Goal: Task Accomplishment & Management: Use online tool/utility

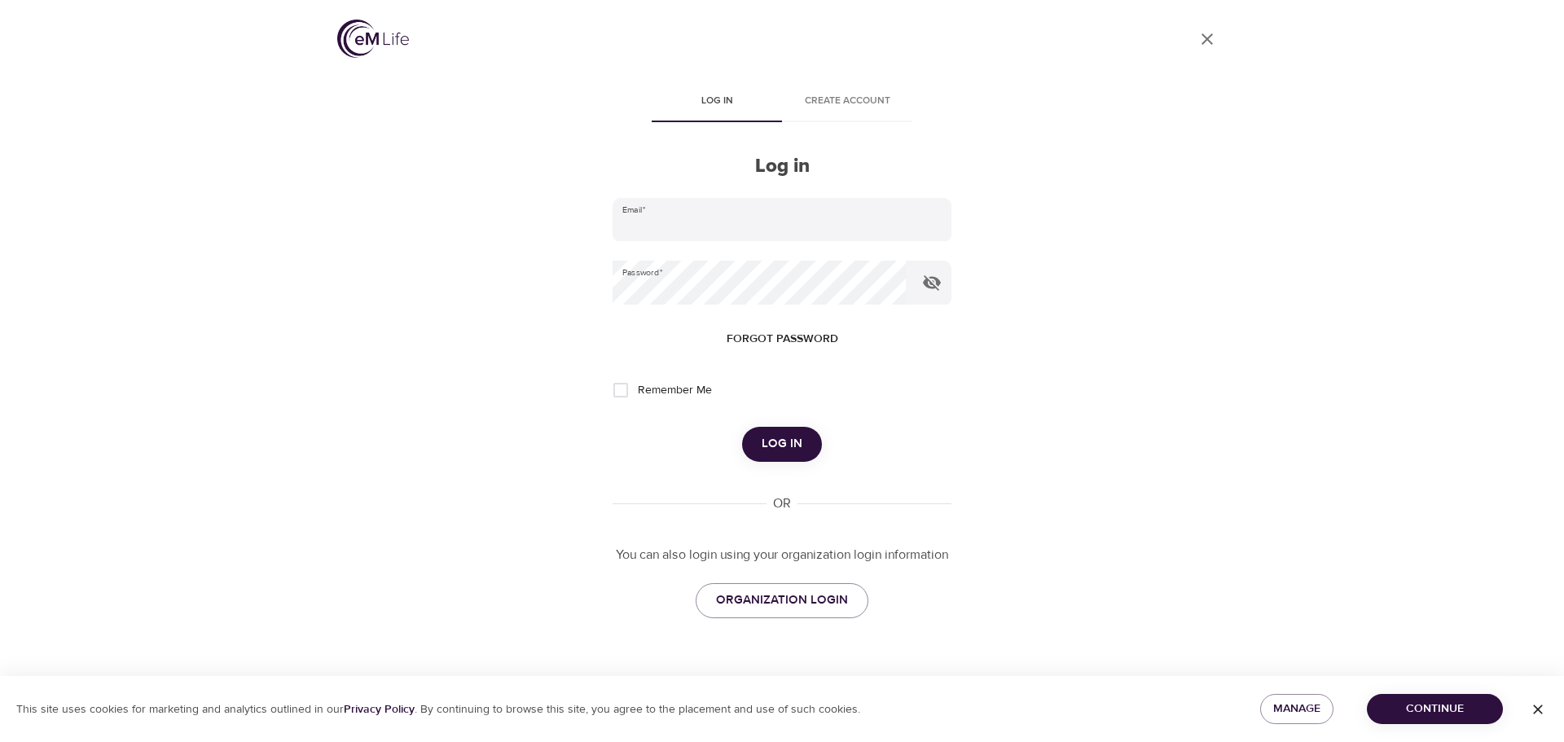
type input "[PERSON_NAME][EMAIL_ADDRESS][DOMAIN_NAME]"
click at [784, 443] on span "Log in" at bounding box center [782, 443] width 41 height 21
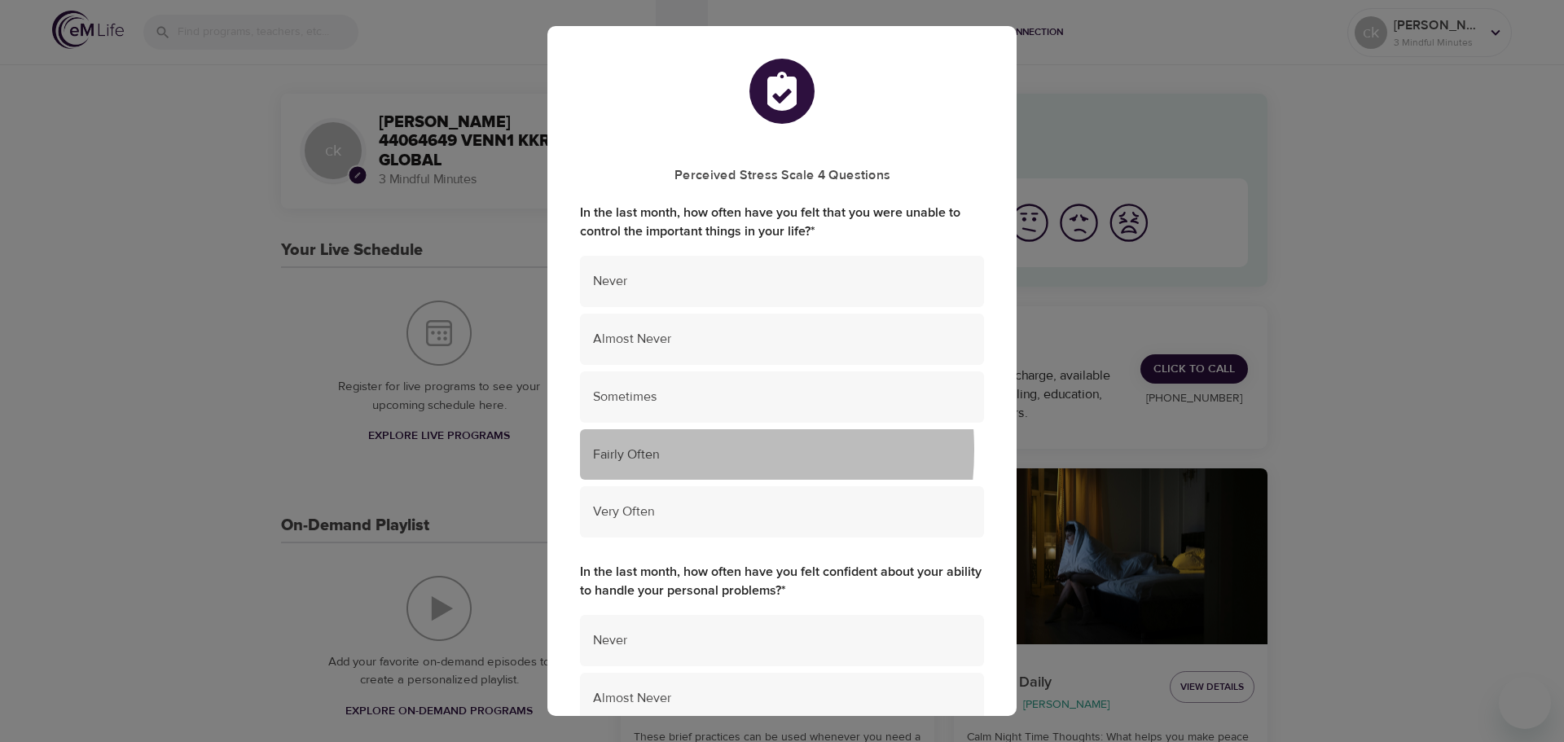
click at [665, 450] on span "Fairly Often" at bounding box center [782, 455] width 378 height 19
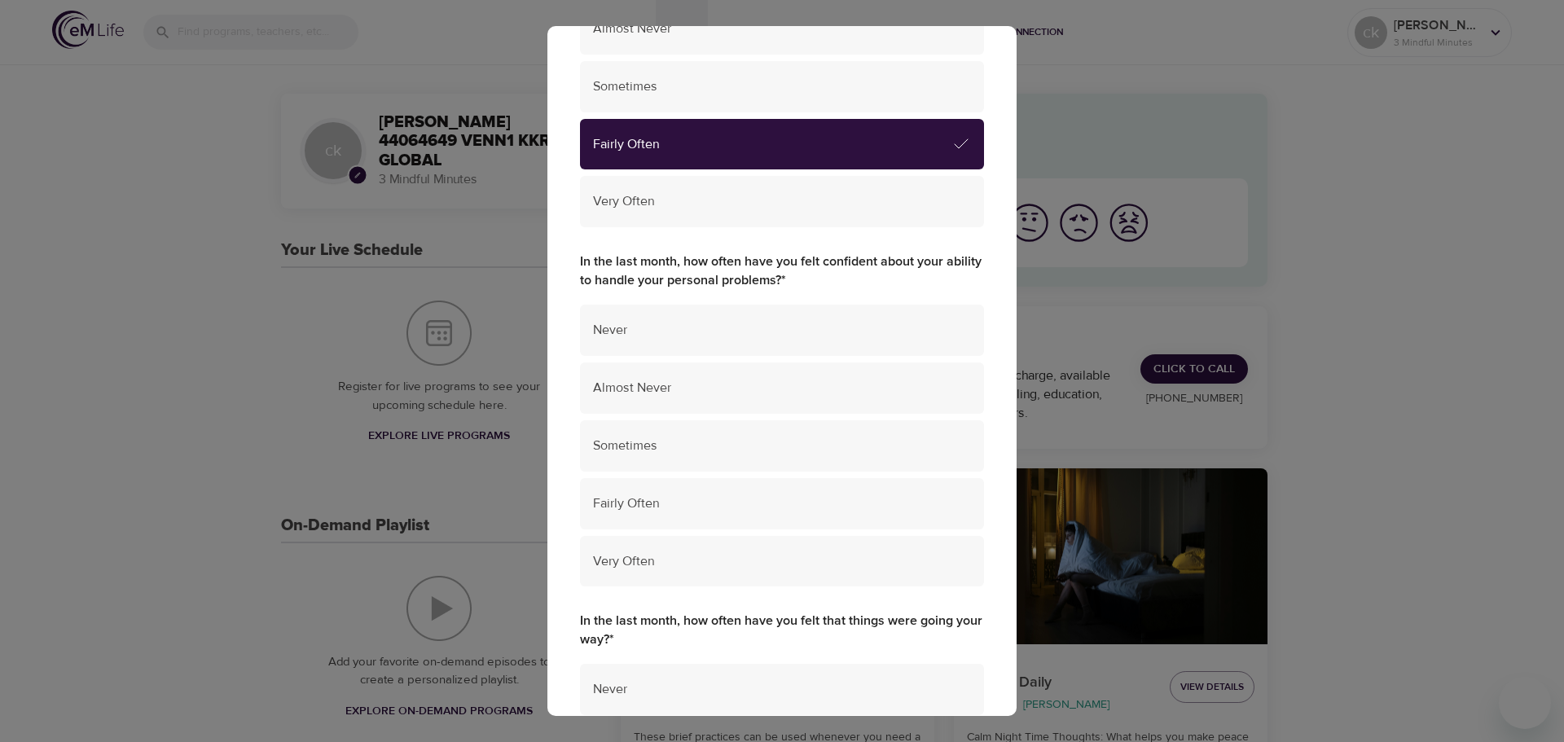
scroll to position [407, 0]
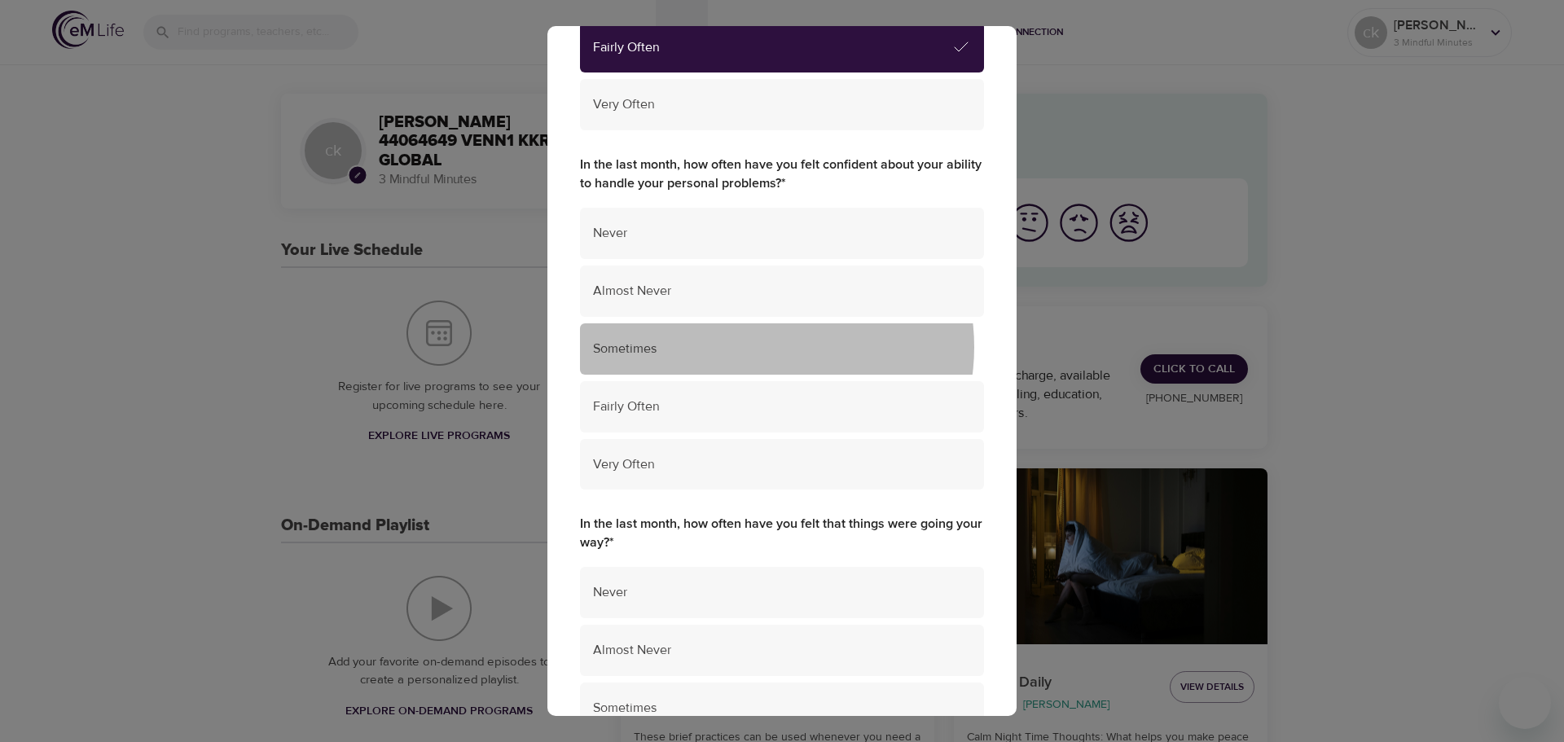
click at [758, 347] on span "Sometimes" at bounding box center [782, 349] width 378 height 19
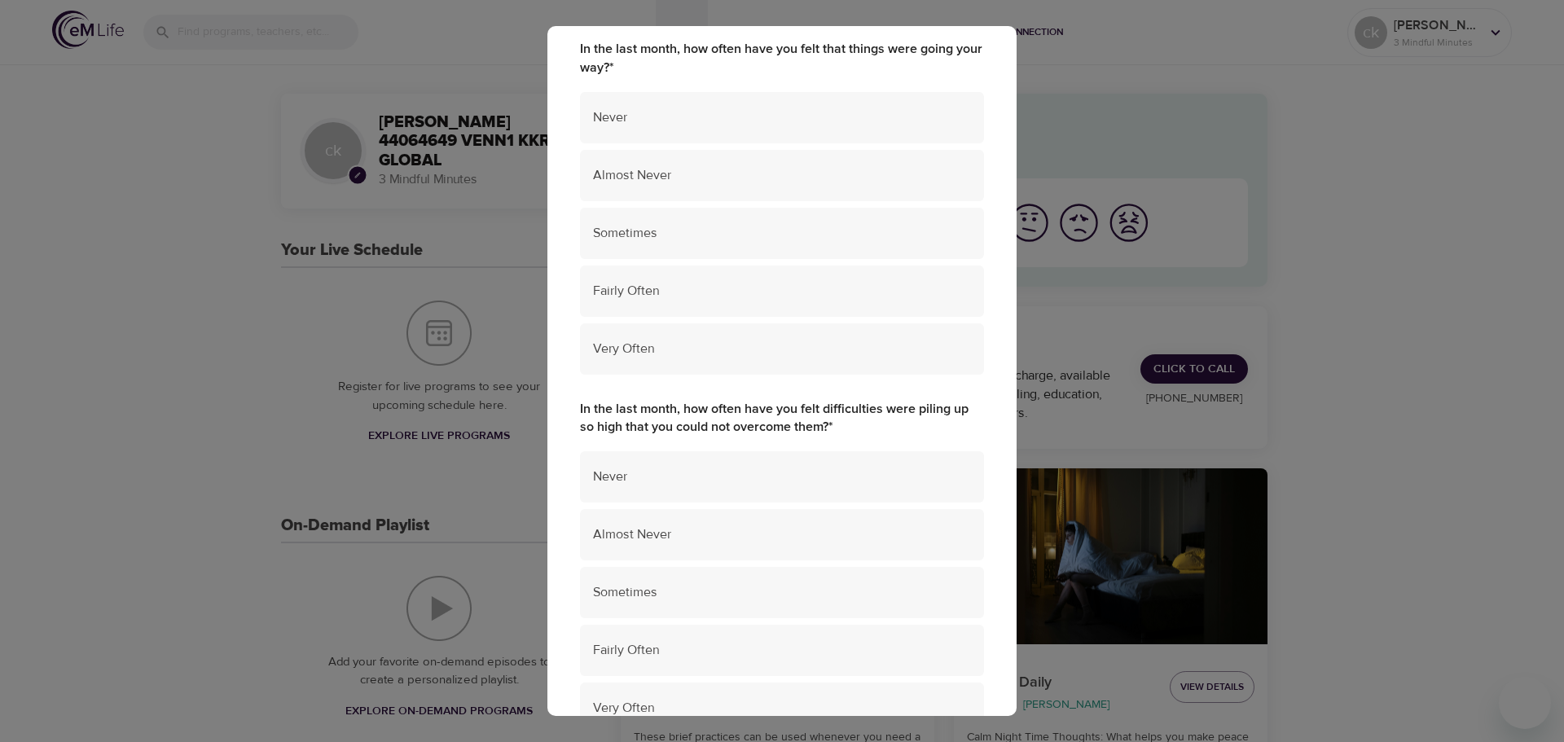
scroll to position [896, 0]
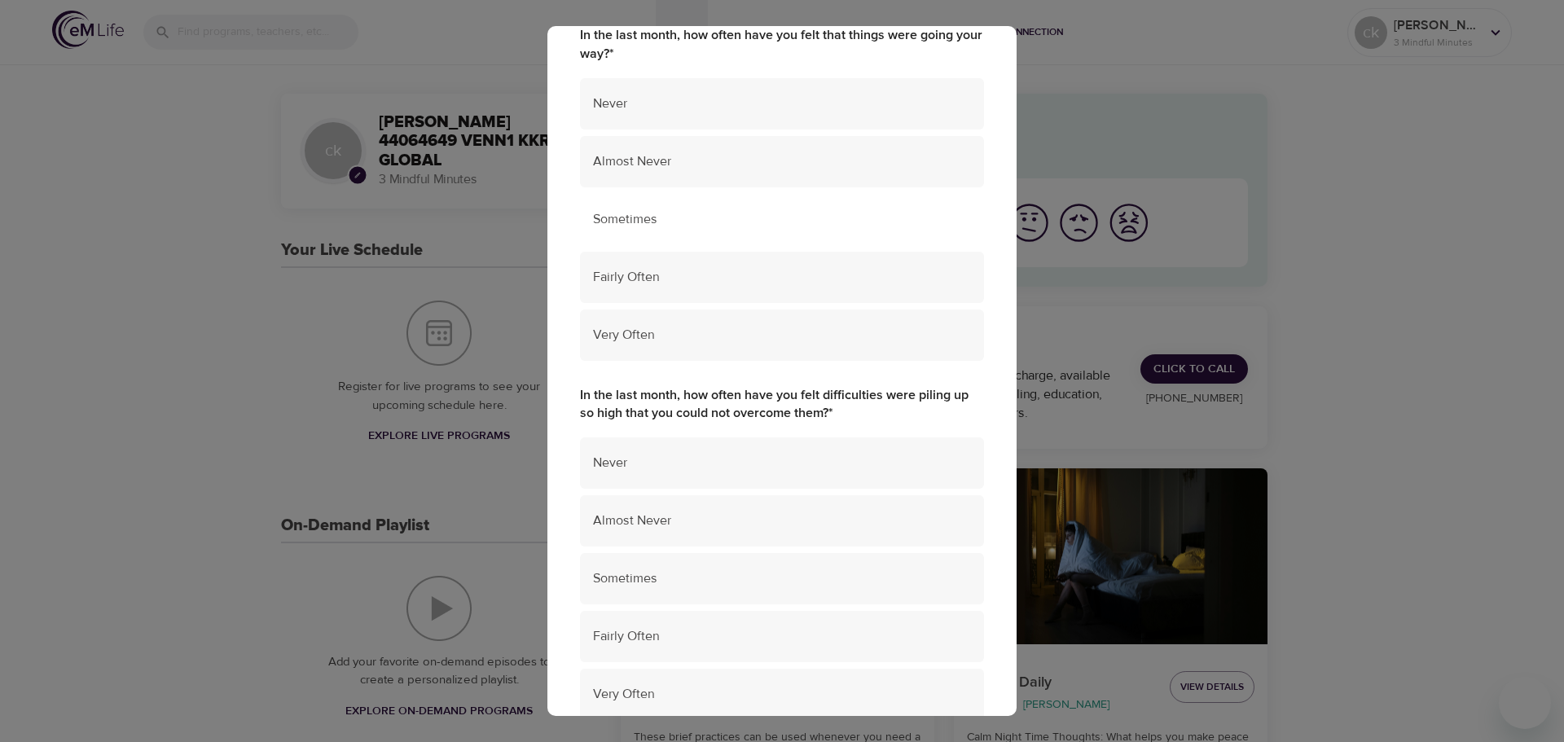
click at [639, 213] on span "Sometimes" at bounding box center [782, 219] width 378 height 19
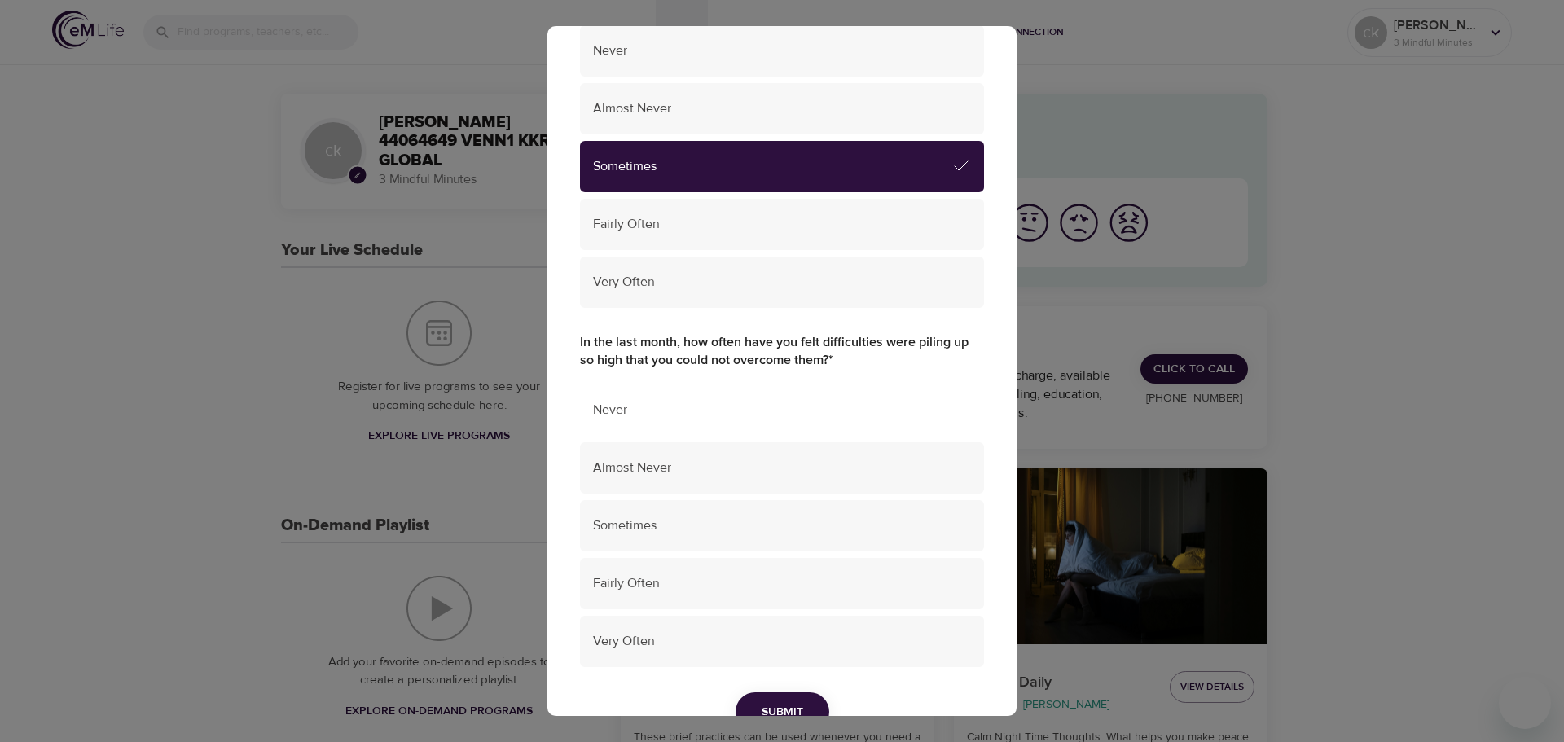
scroll to position [977, 0]
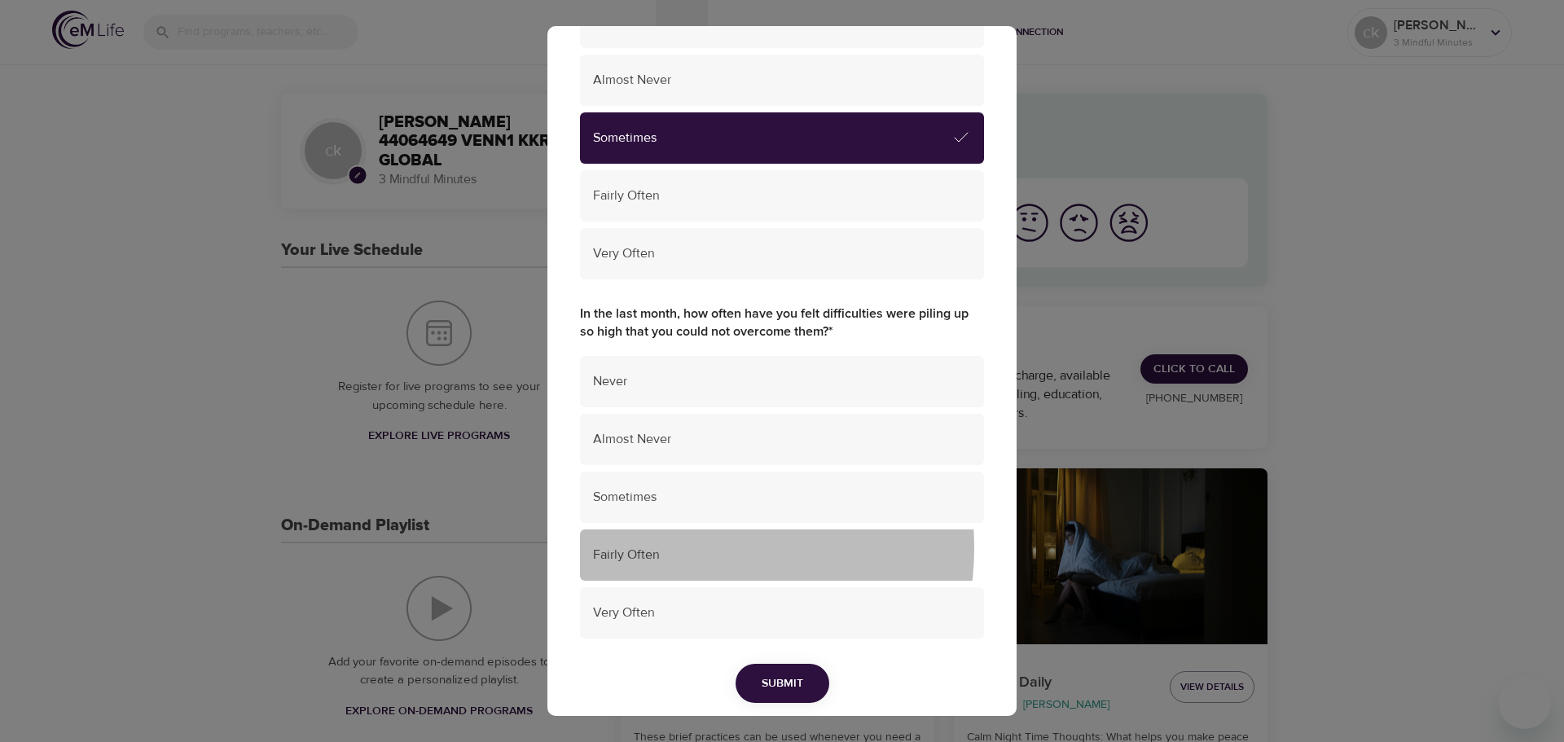
click at [684, 548] on span "Fairly Often" at bounding box center [782, 555] width 378 height 19
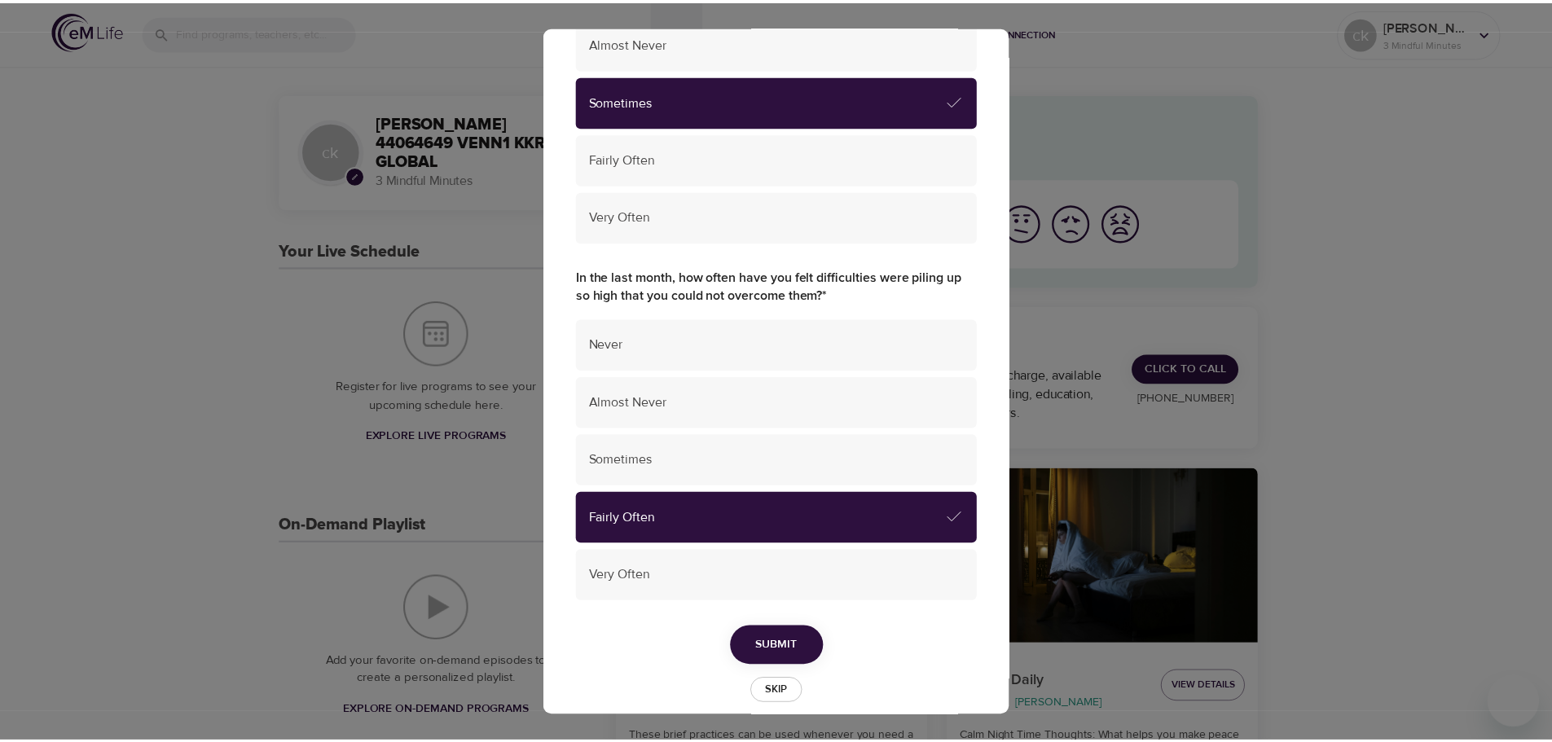
scroll to position [1035, 0]
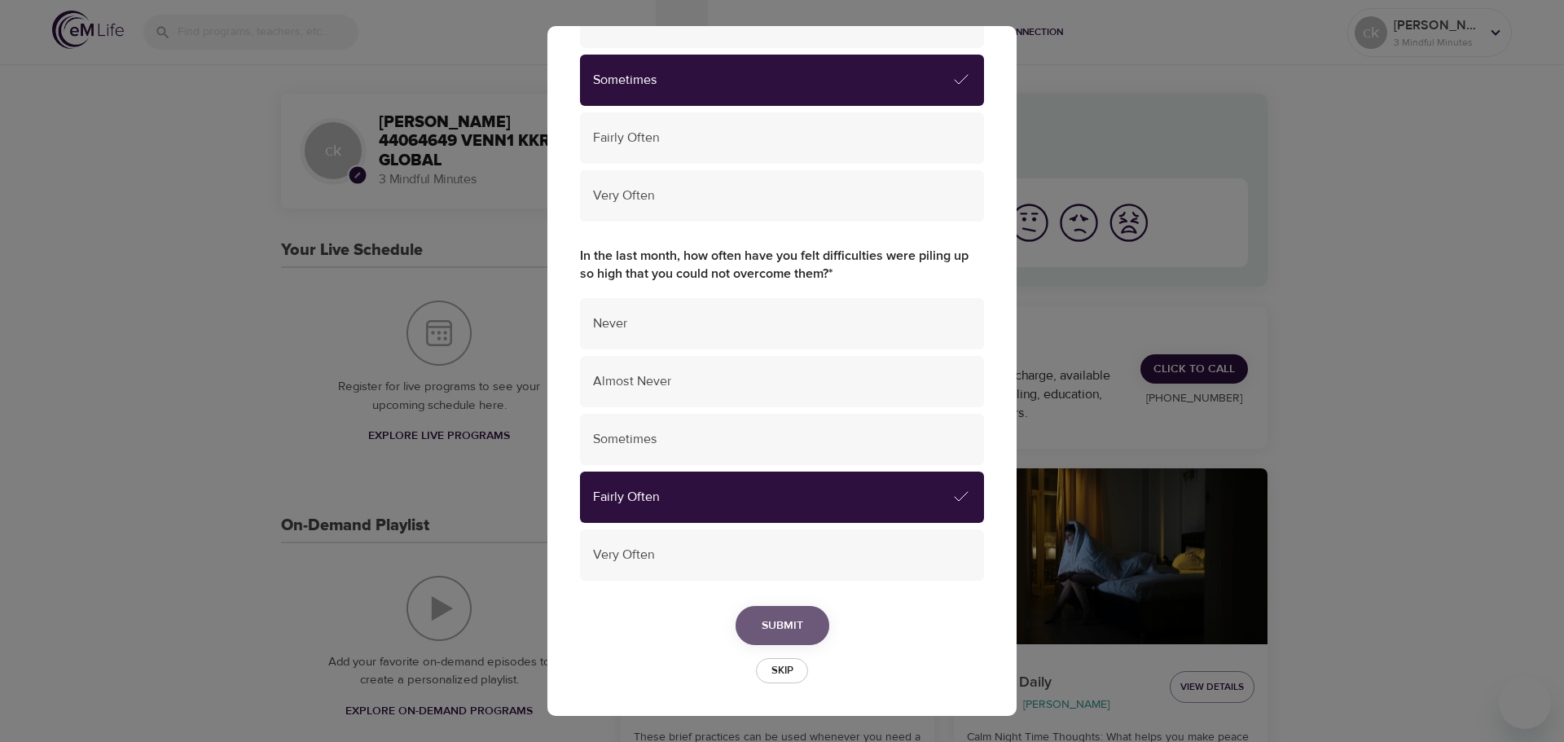
click at [787, 621] on span "Submit" at bounding box center [783, 626] width 42 height 20
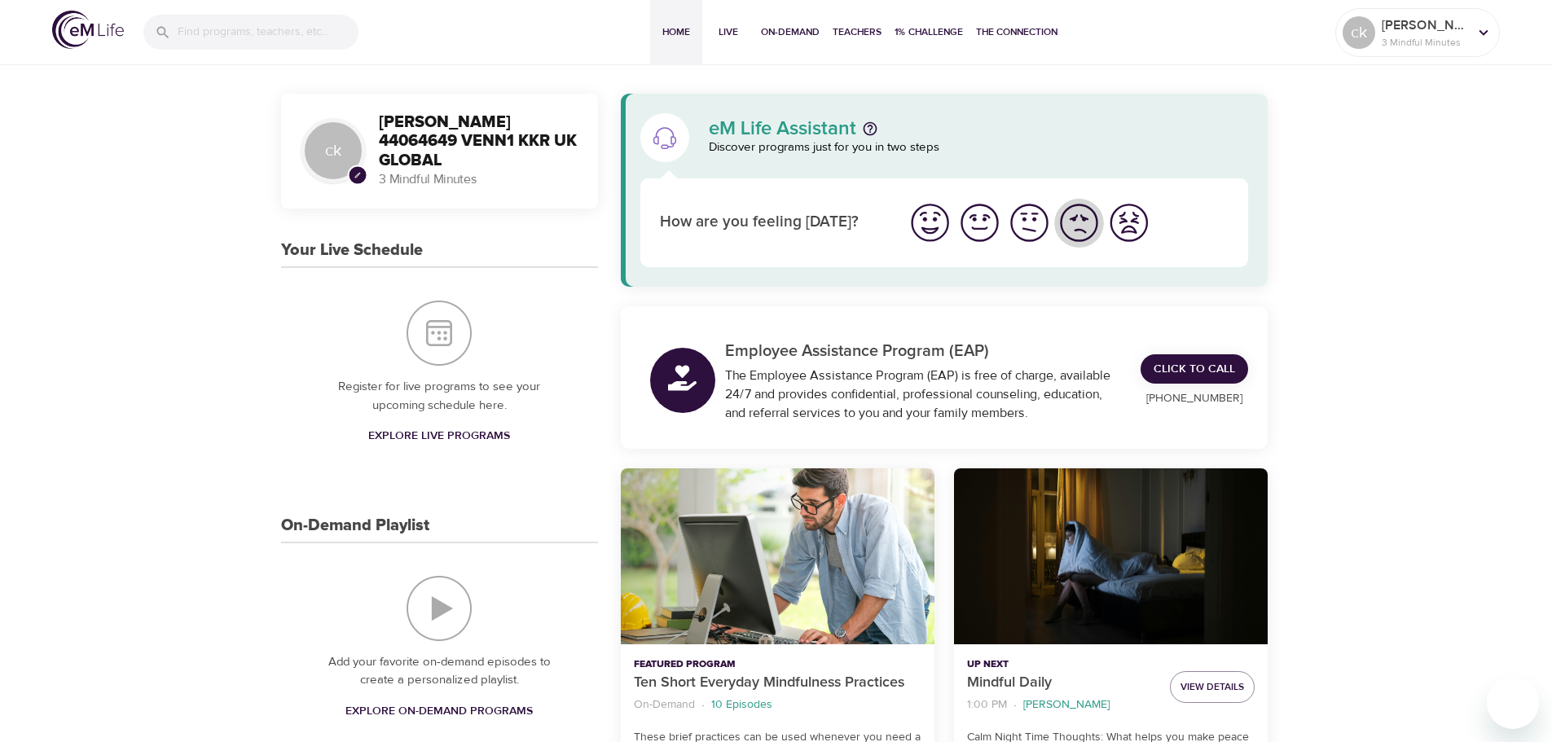
click at [1074, 222] on img "I'm feeling bad" at bounding box center [1078, 222] width 45 height 45
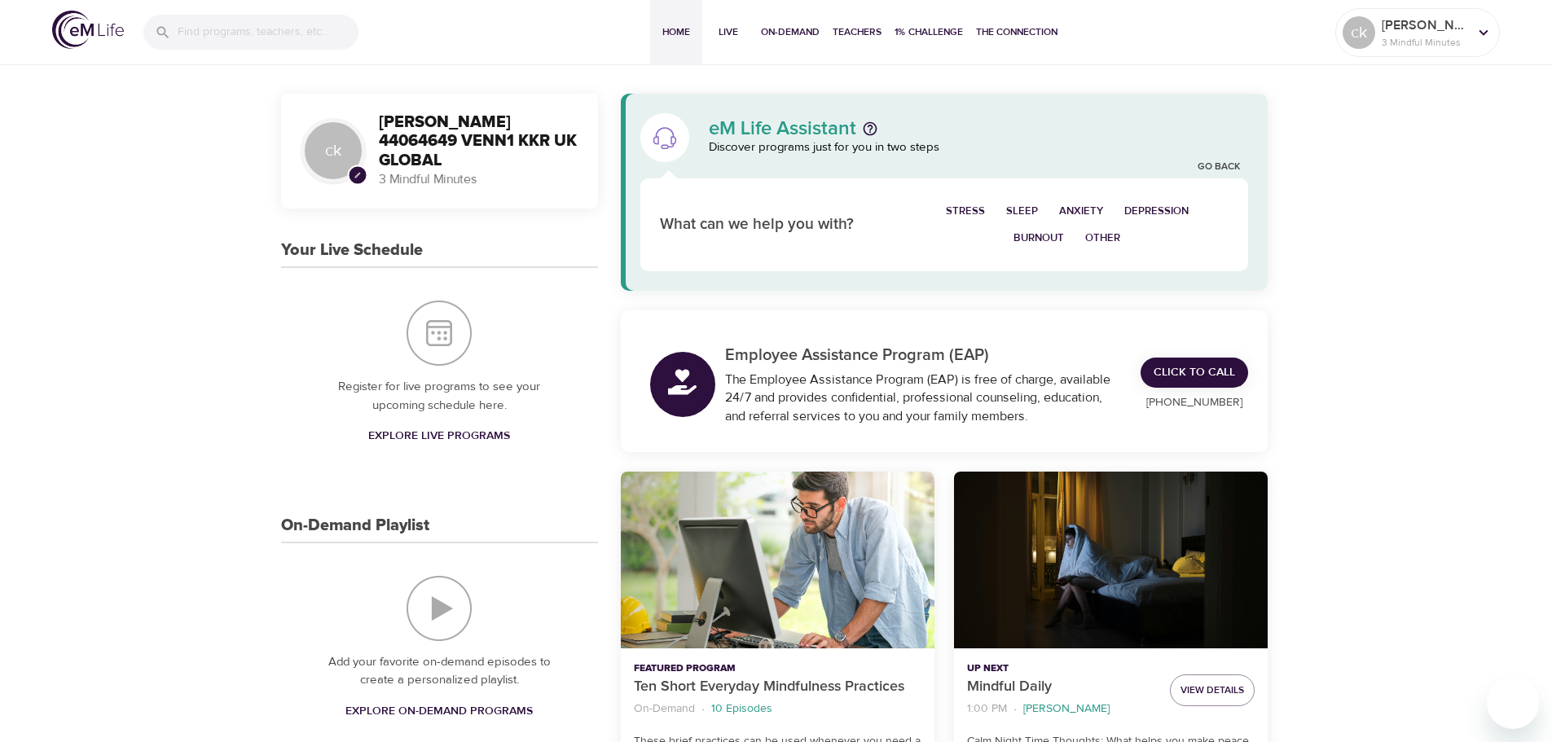
click at [1071, 209] on span "Anxiety" at bounding box center [1081, 211] width 44 height 19
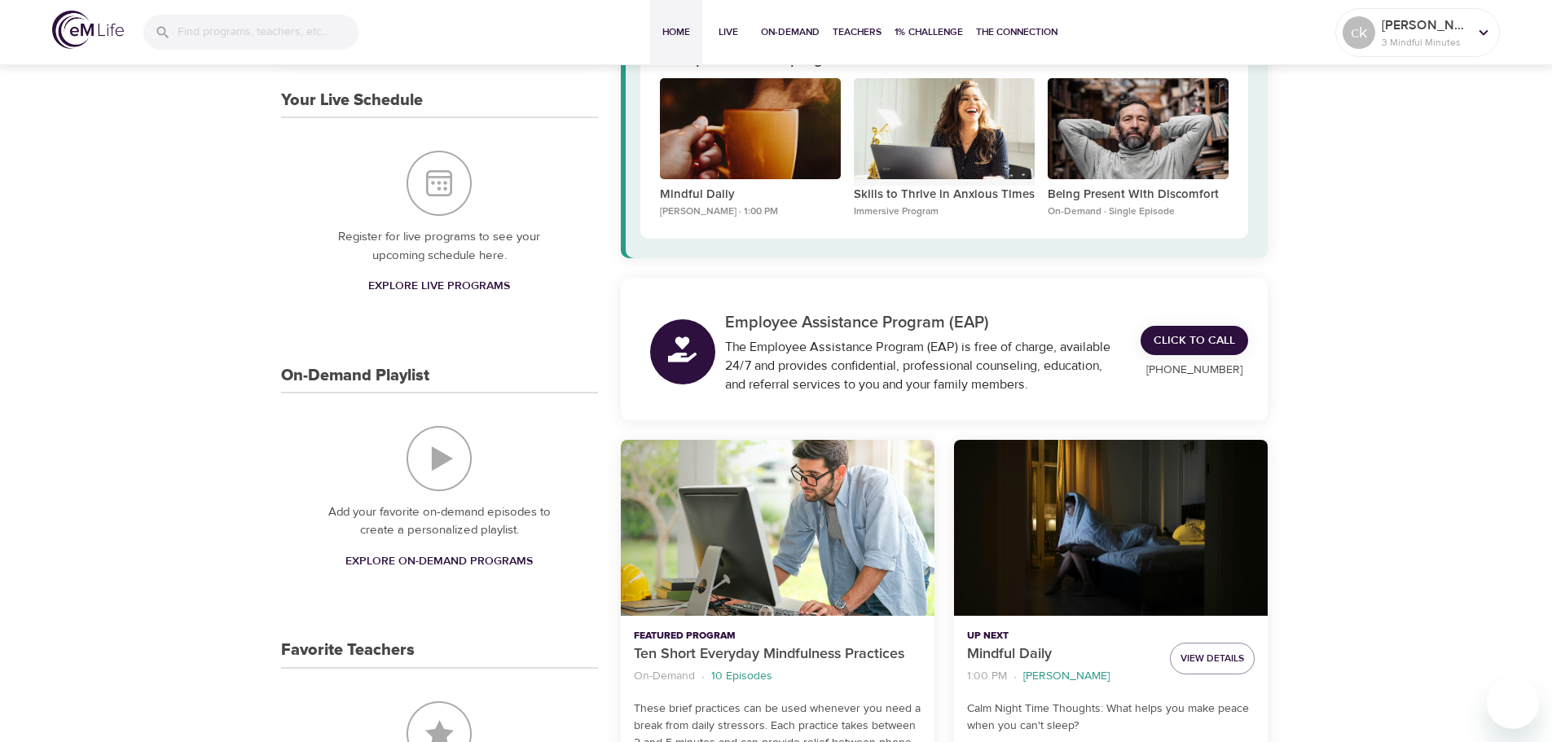
scroll to position [163, 0]
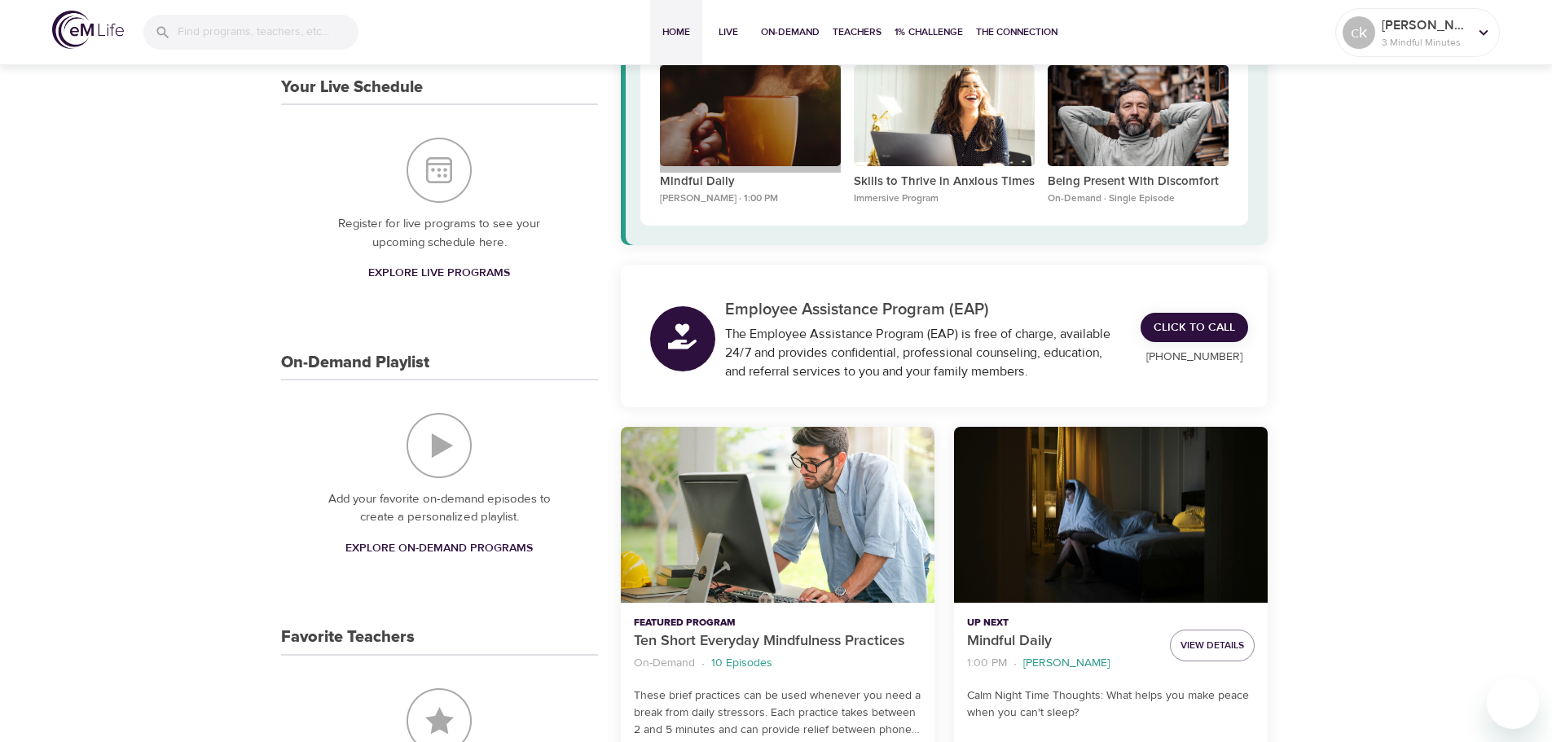
click at [740, 144] on div "Mindful Daily" at bounding box center [750, 116] width 181 height 102
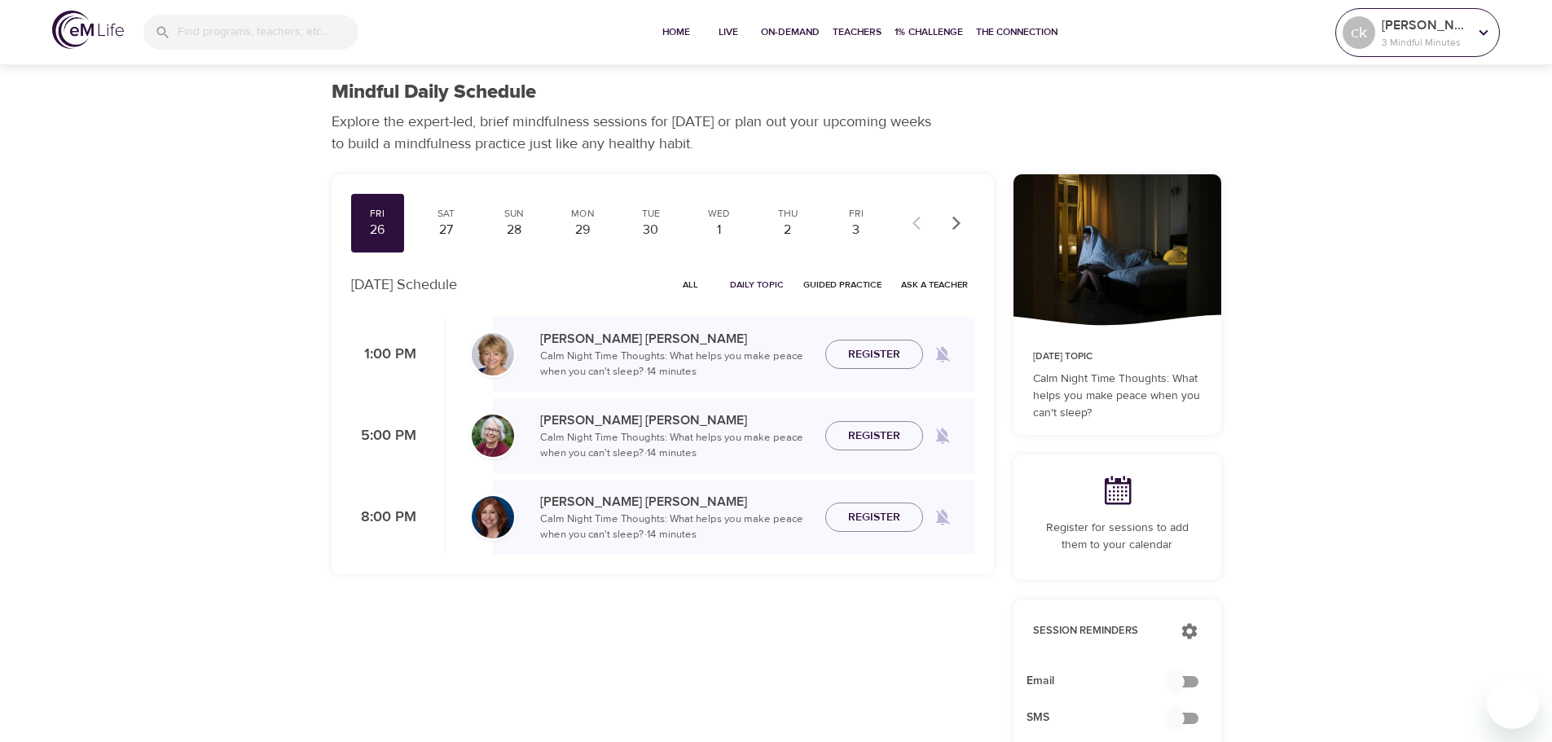
click at [1396, 39] on p "3 Mindful Minutes" at bounding box center [1424, 42] width 86 height 15
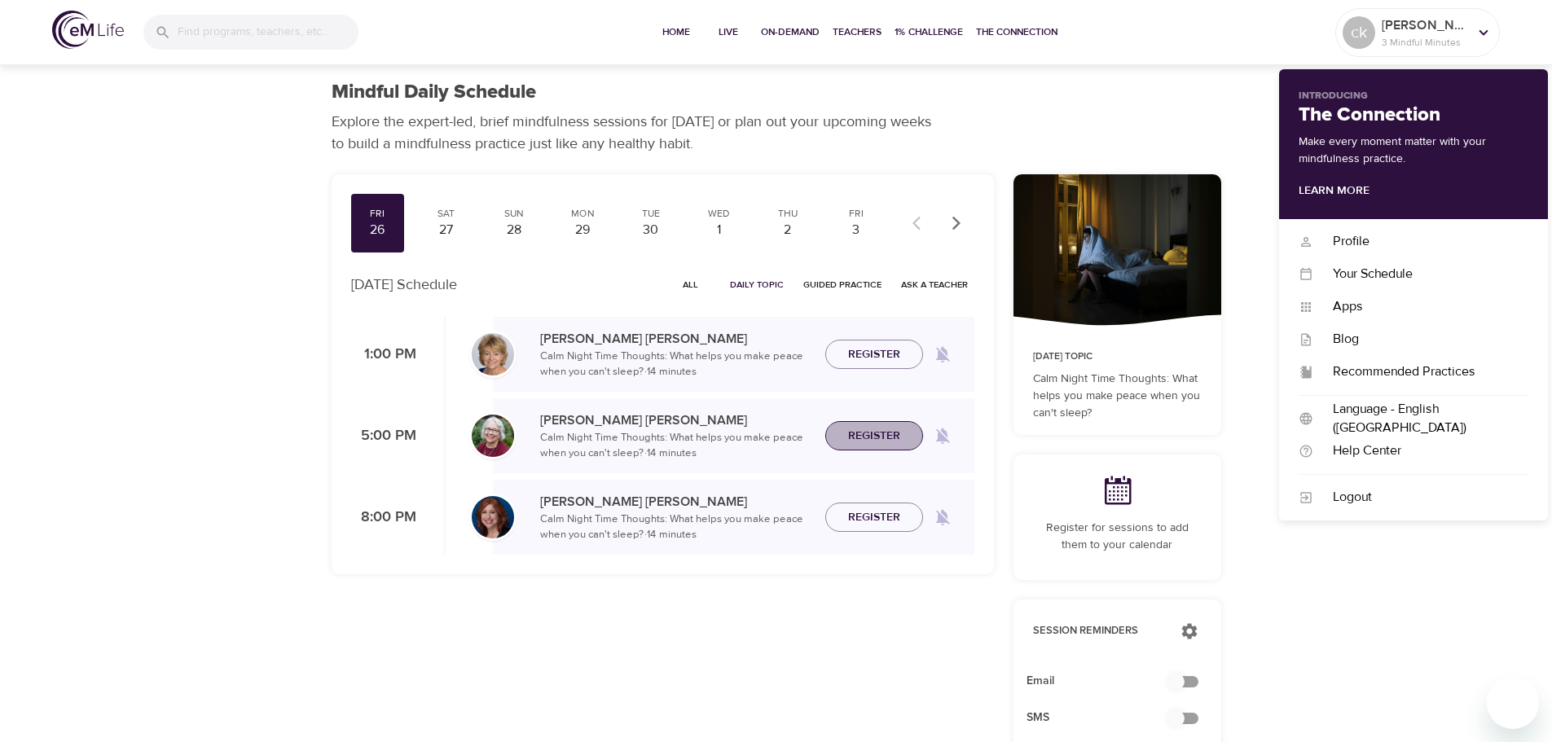
click at [868, 434] on span "Register" at bounding box center [874, 436] width 52 height 20
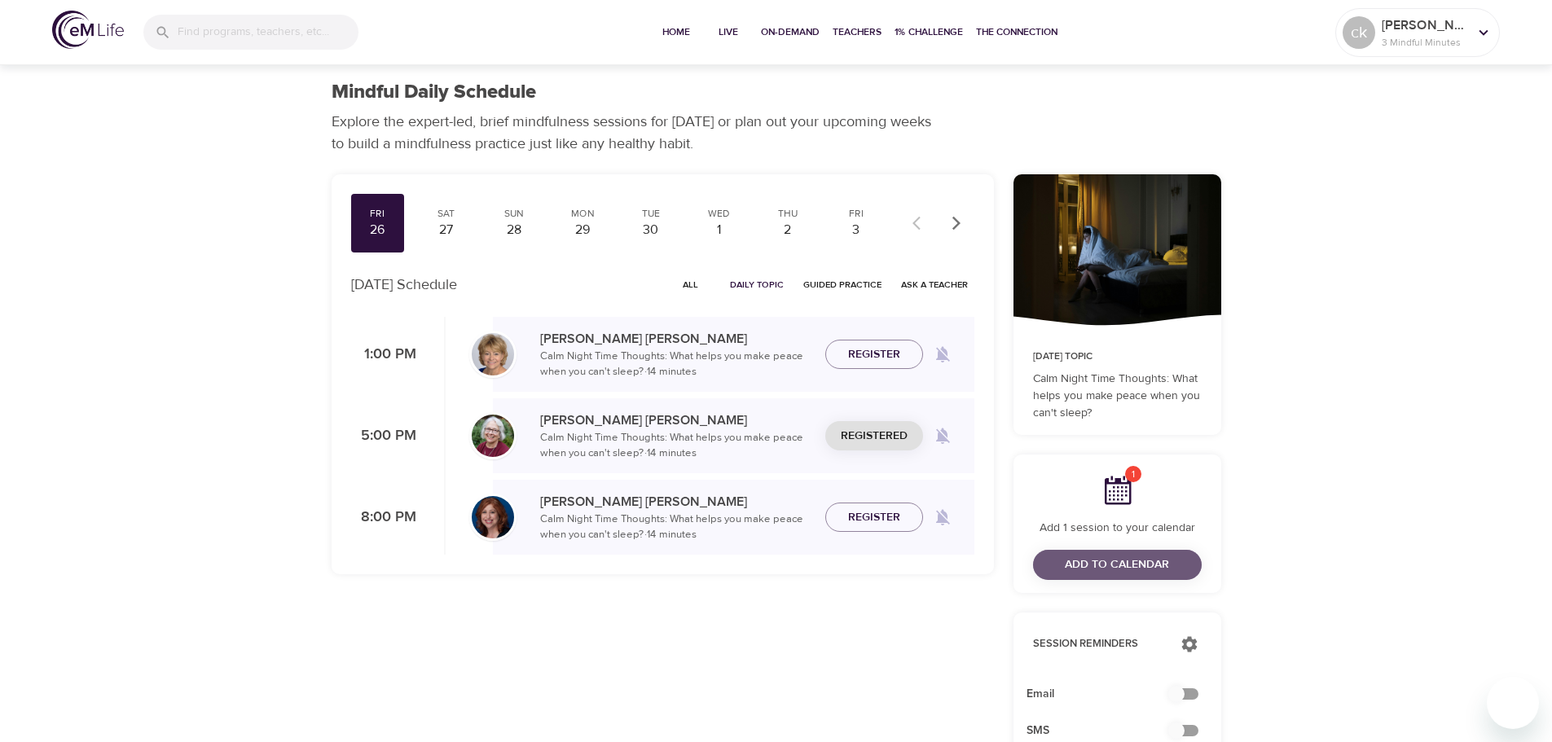
click at [1135, 561] on span "Add to Calendar" at bounding box center [1117, 565] width 104 height 20
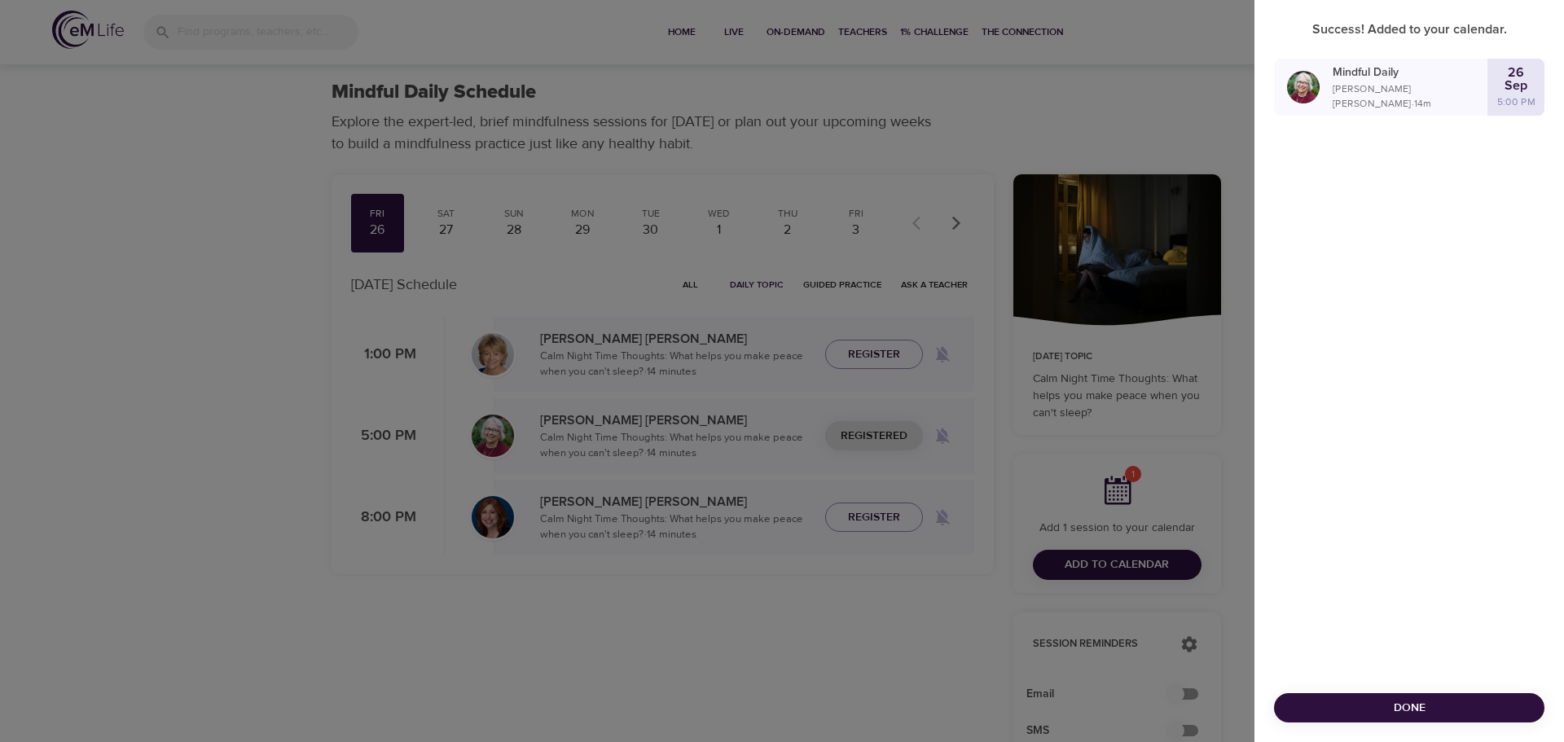
click at [1406, 700] on span "Done" at bounding box center [1409, 708] width 244 height 20
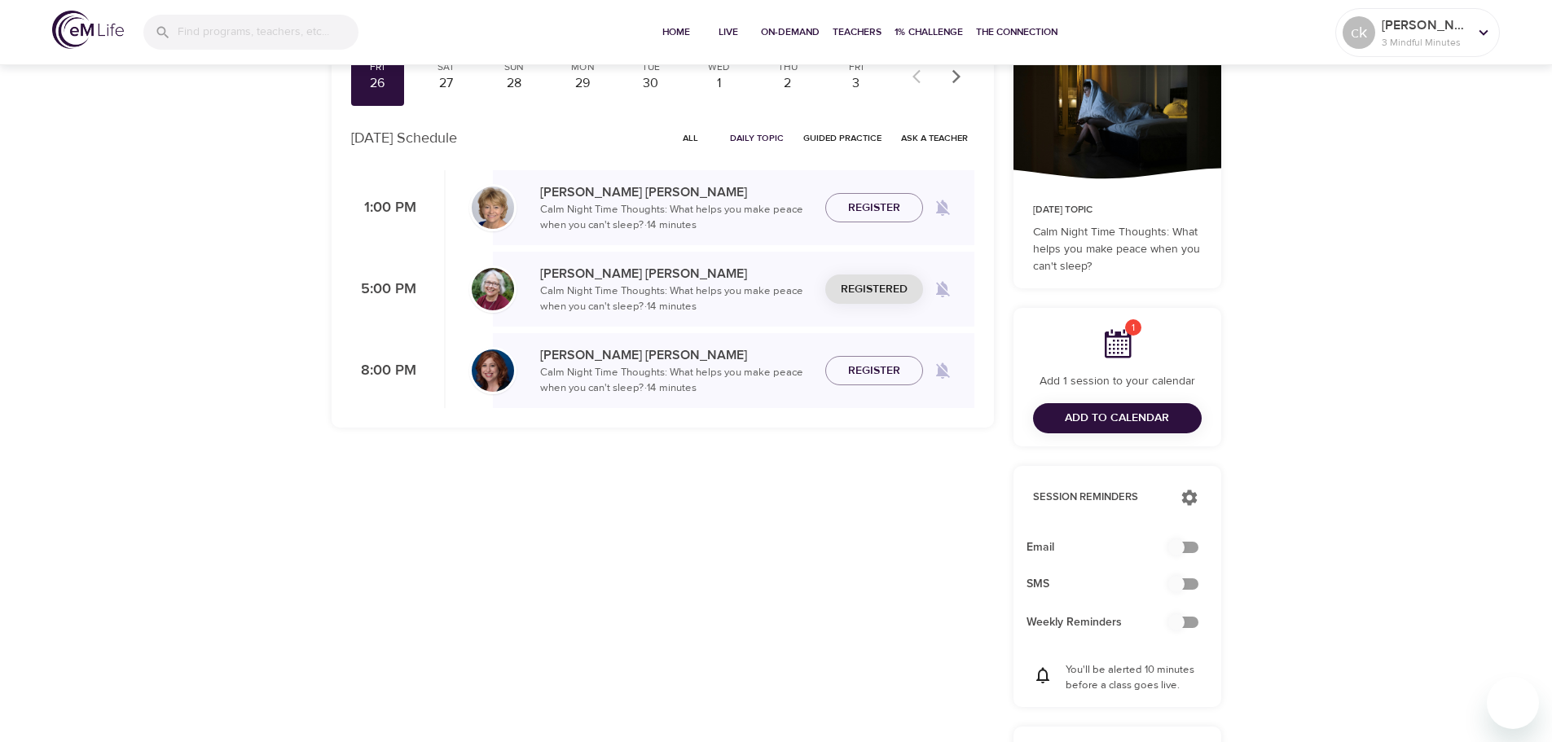
scroll to position [244, 0]
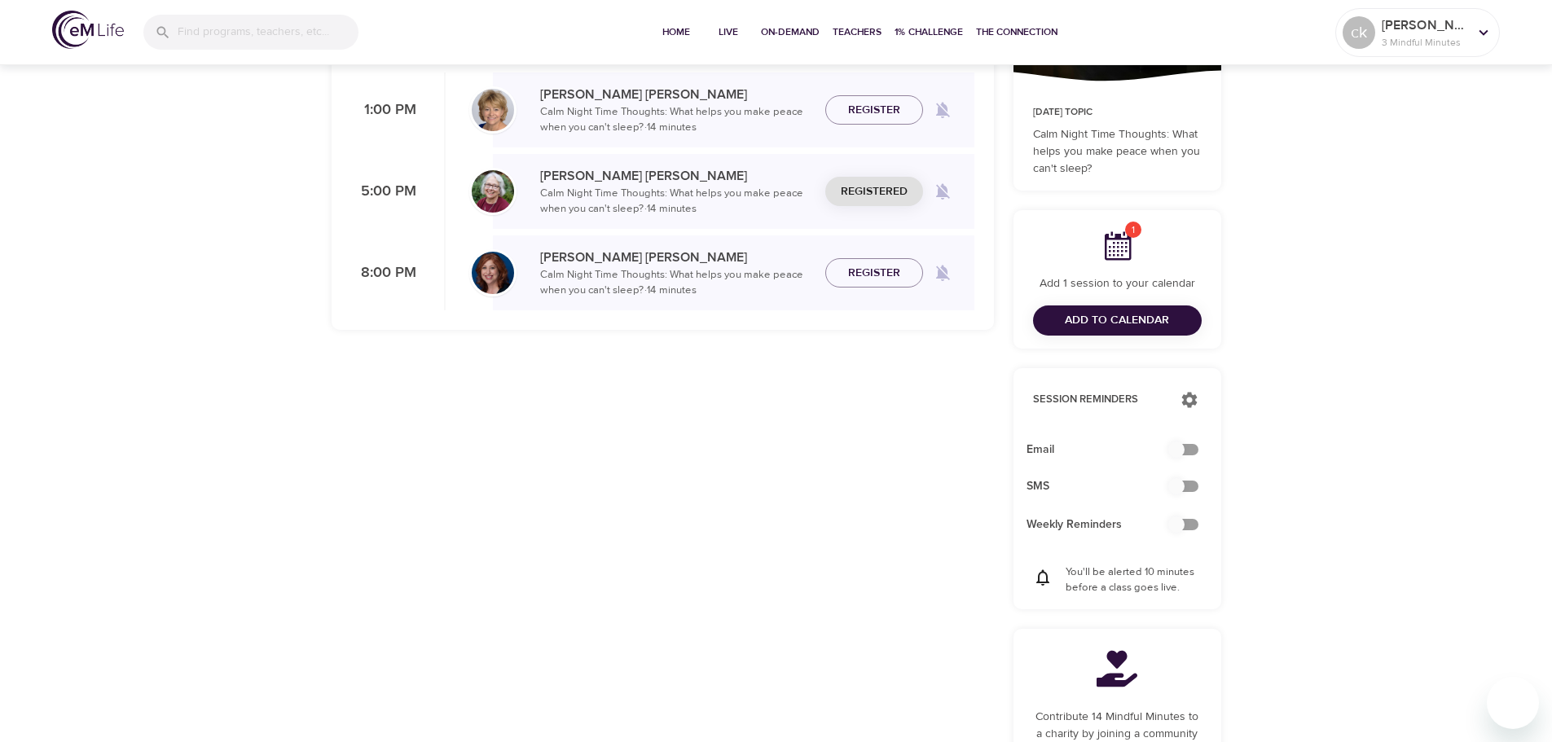
click at [1179, 450] on input "checkbox" at bounding box center [1176, 449] width 93 height 31
checkbox input "true"
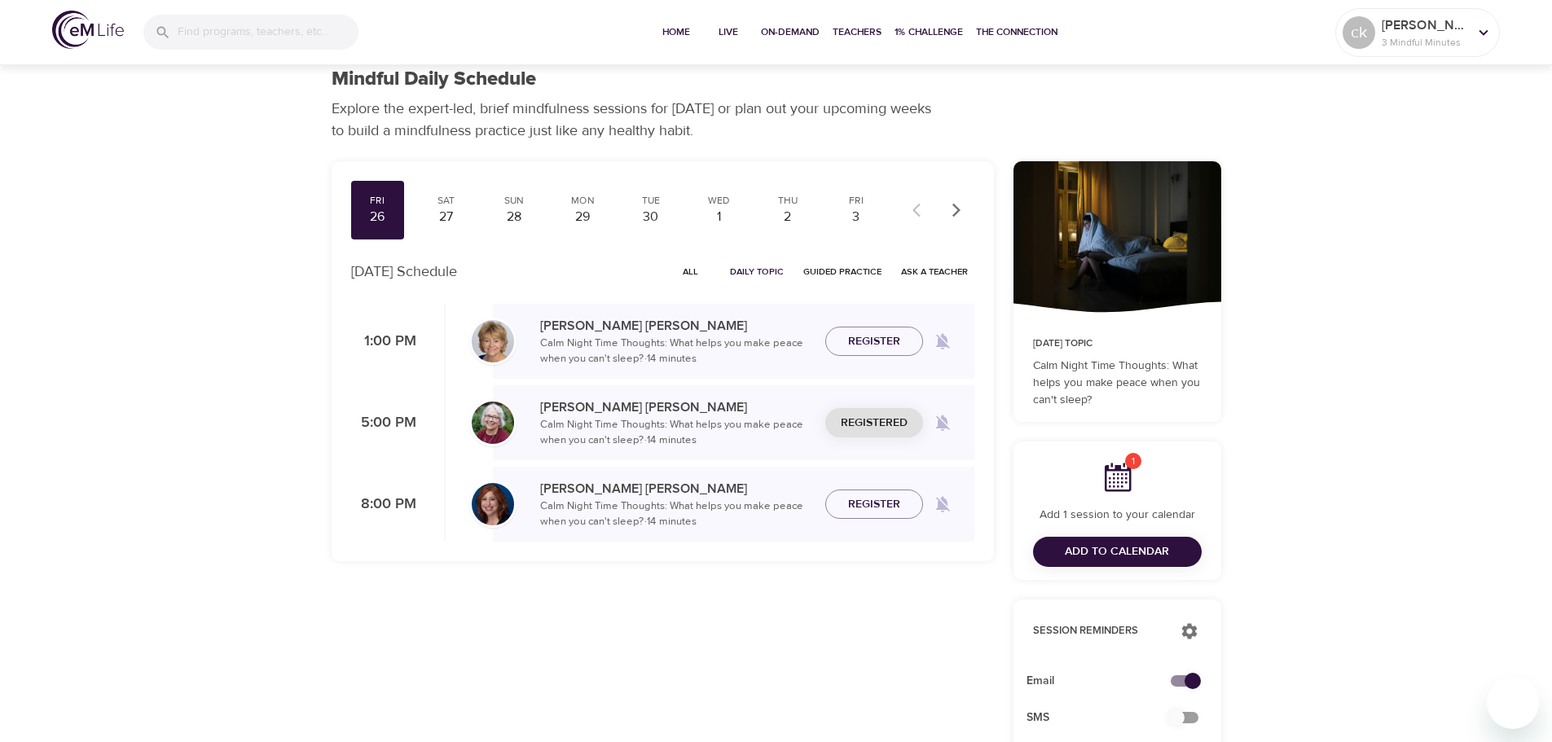
scroll to position [0, 0]
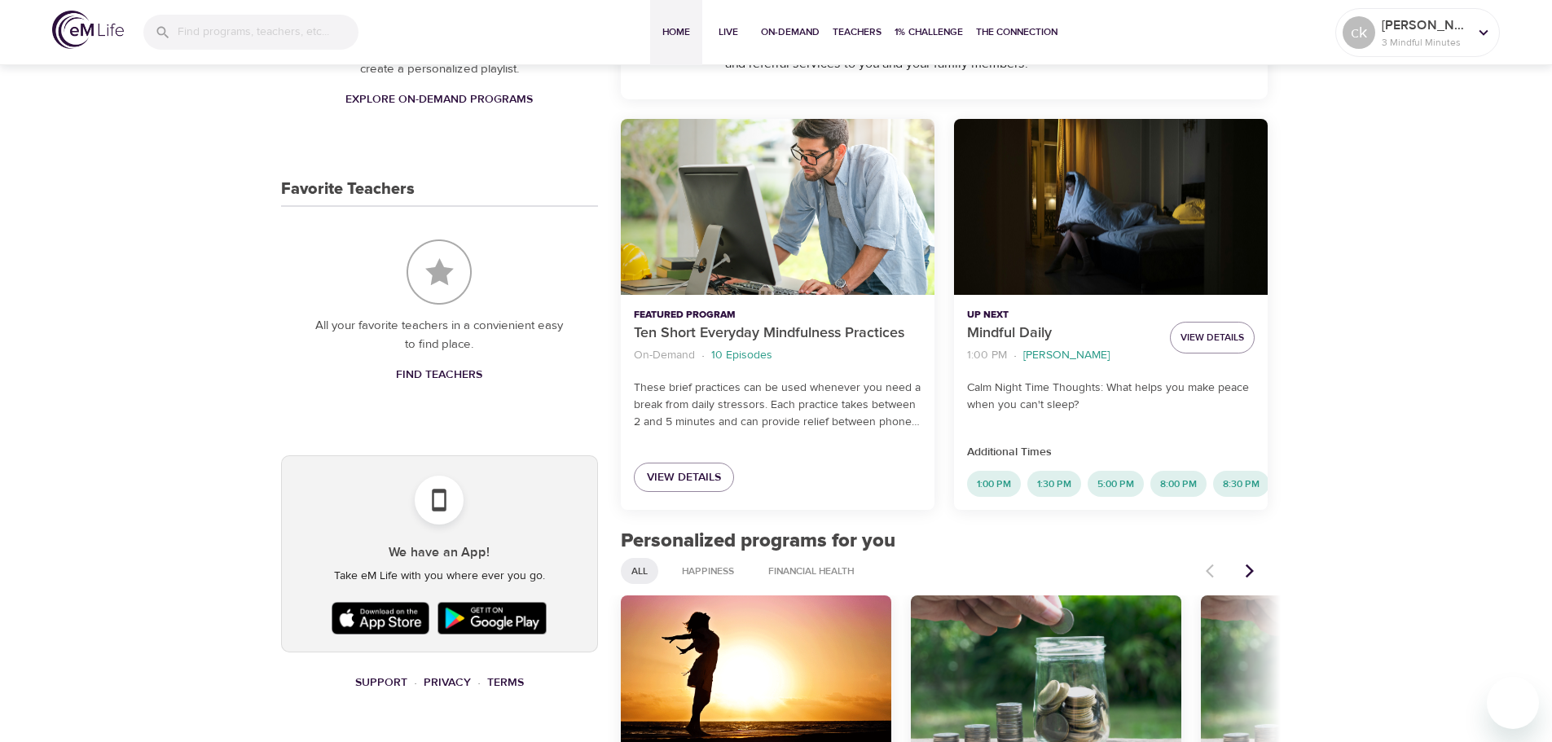
scroll to position [489, 0]
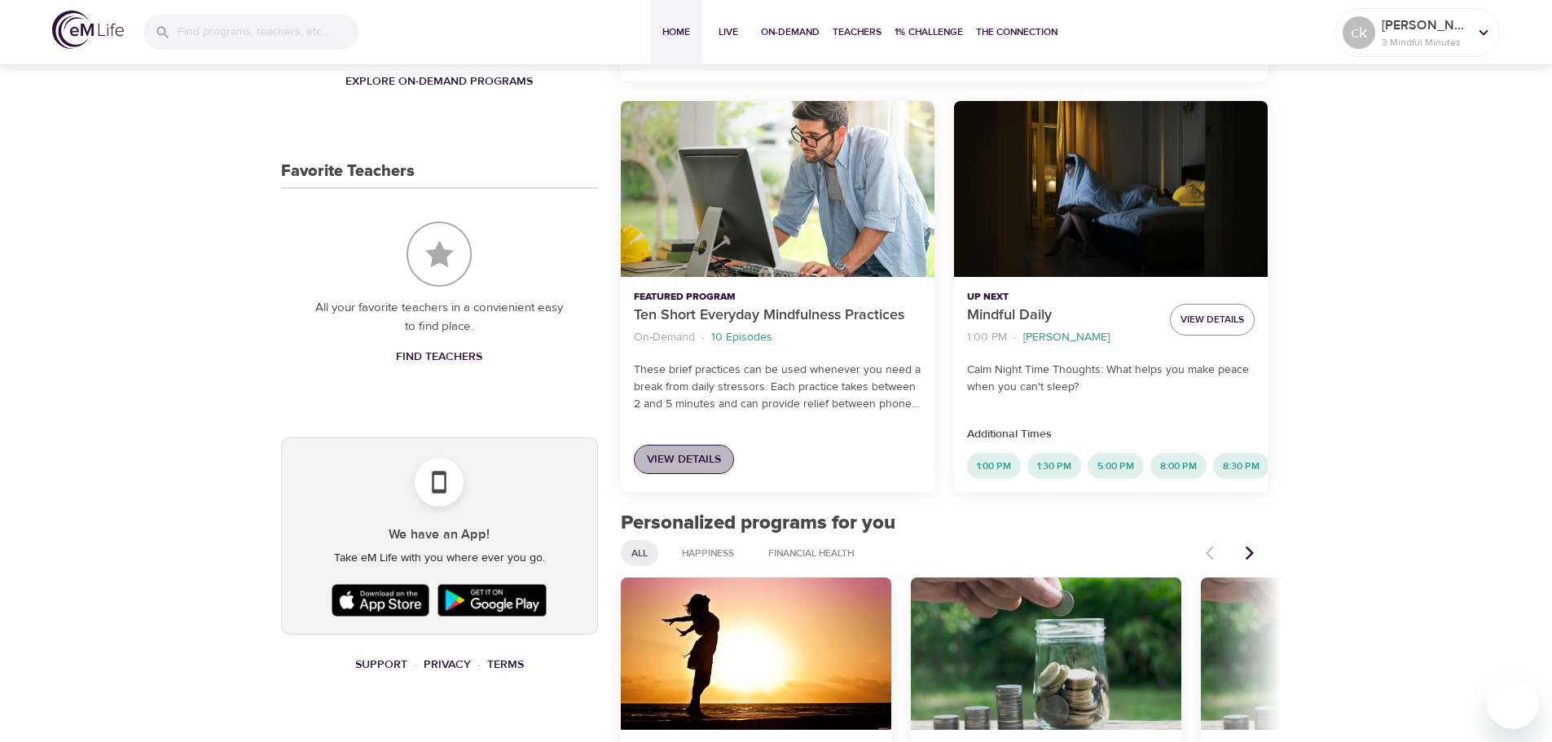
click at [696, 452] on span "View Details" at bounding box center [684, 460] width 74 height 20
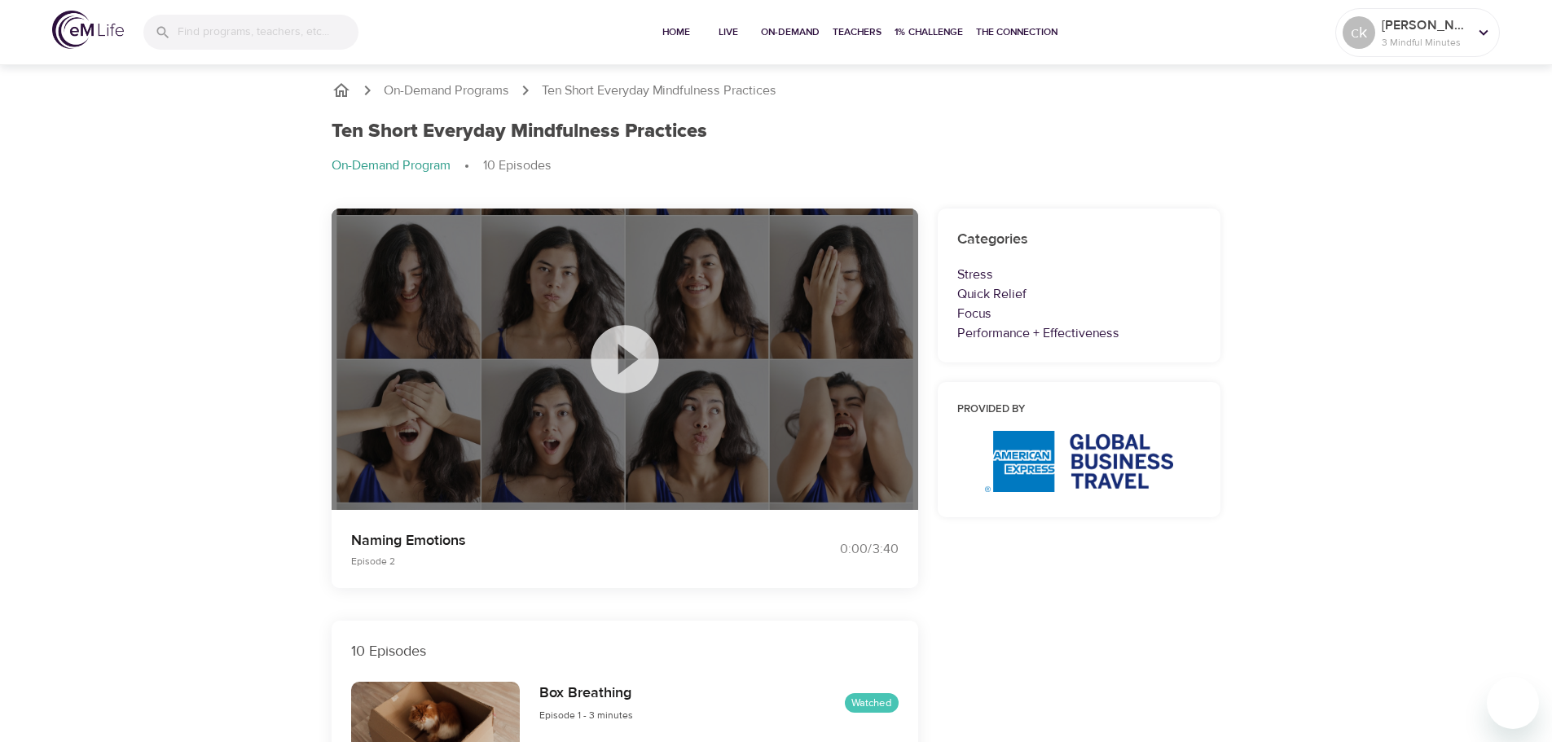
click at [630, 375] on icon at bounding box center [625, 359] width 68 height 68
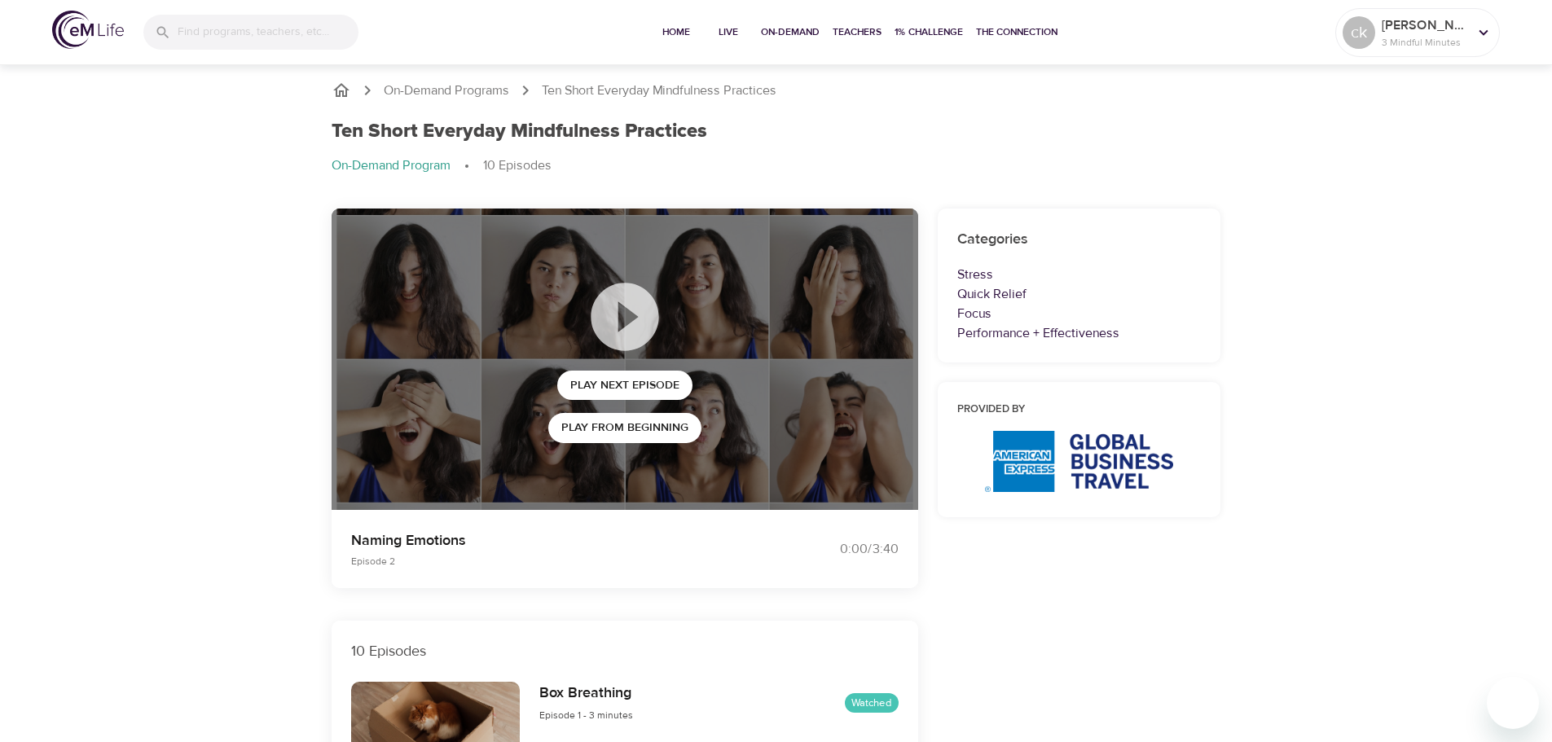
click at [678, 33] on span "Home" at bounding box center [676, 32] width 39 height 17
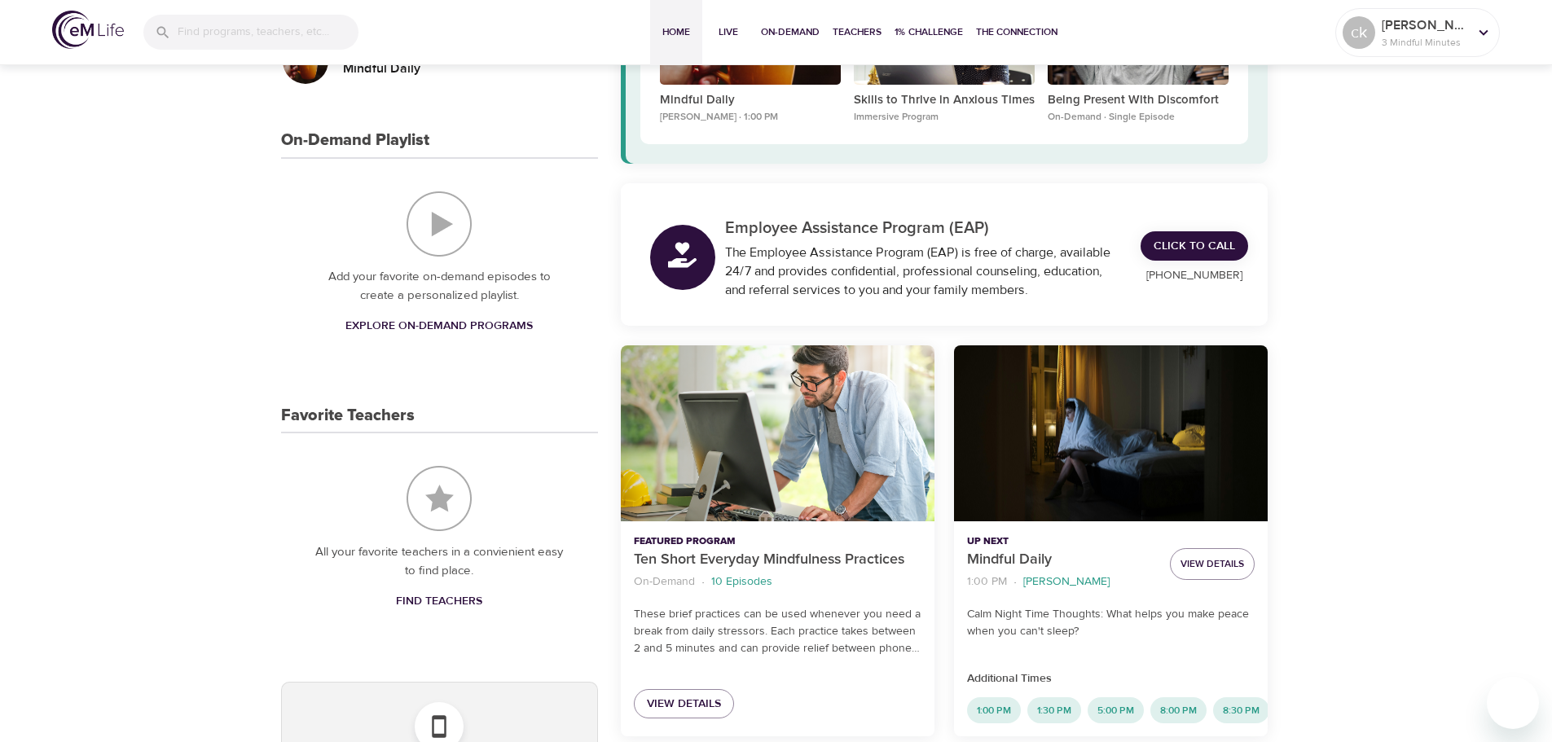
scroll to position [489, 0]
